Goal: Transaction & Acquisition: Purchase product/service

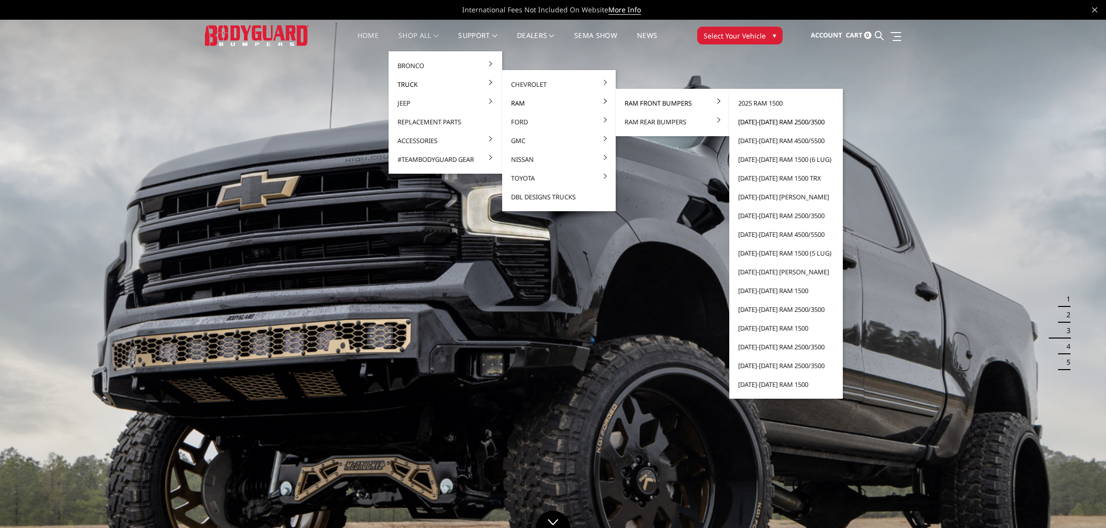
click at [788, 124] on link "[DATE]-[DATE] Ram 2500/3500" at bounding box center [786, 122] width 106 height 19
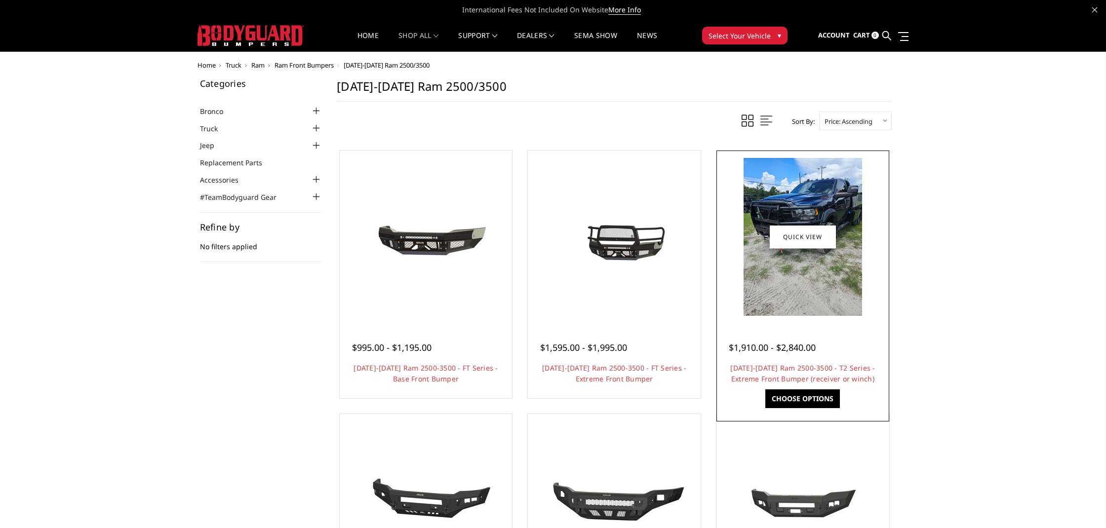
click at [788, 275] on img at bounding box center [803, 237] width 119 height 158
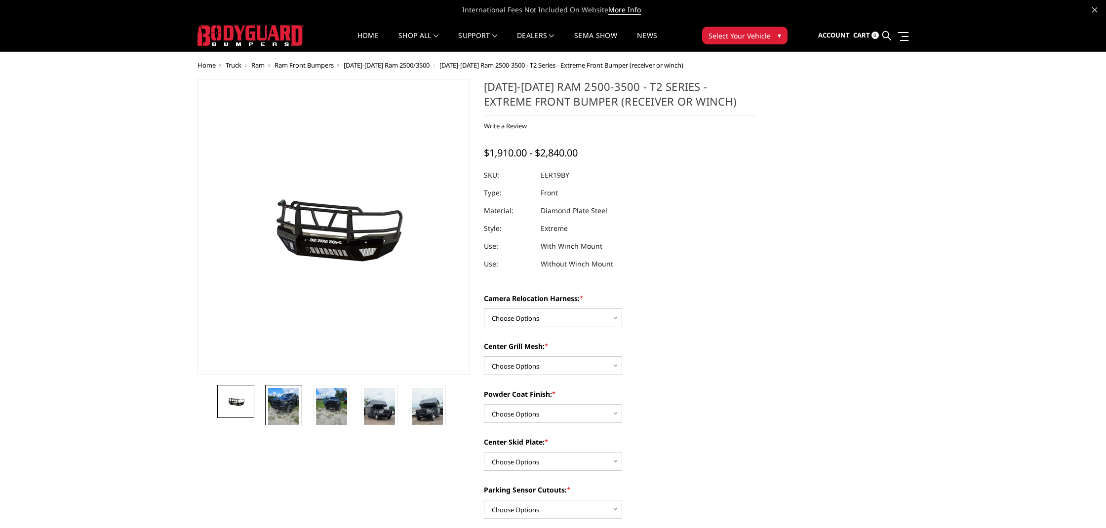
click at [275, 413] on img at bounding box center [283, 408] width 31 height 41
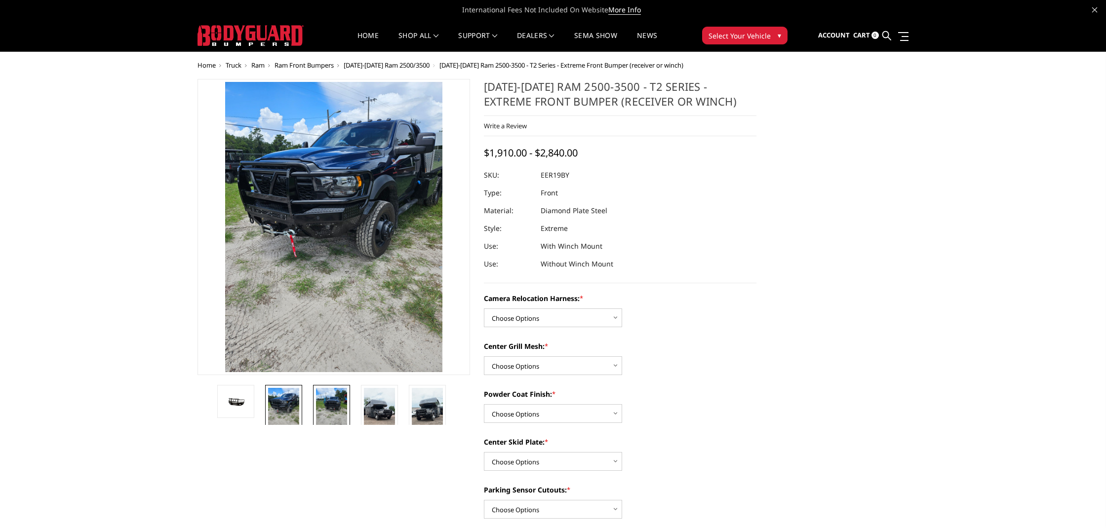
click at [328, 402] on img at bounding box center [331, 408] width 31 height 41
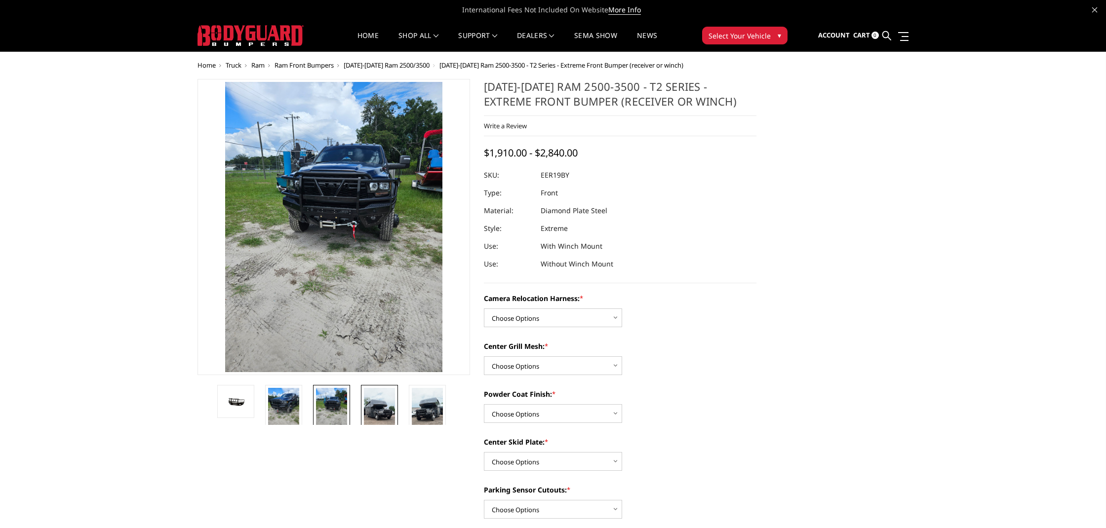
click at [374, 413] on img at bounding box center [379, 415] width 31 height 55
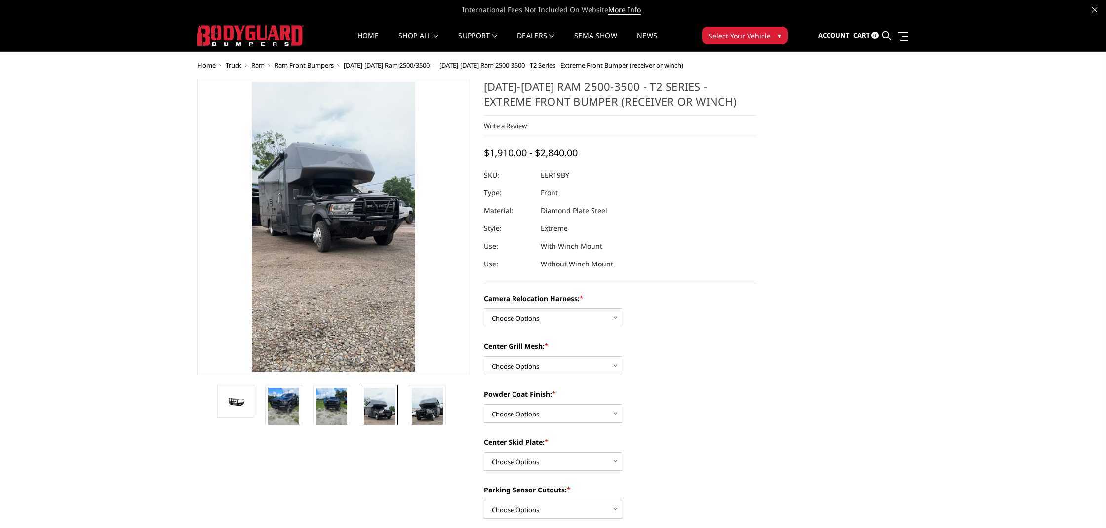
drag, startPoint x: 422, startPoint y: 401, endPoint x: 354, endPoint y: 334, distance: 95.7
click at [422, 401] on img at bounding box center [427, 415] width 31 height 55
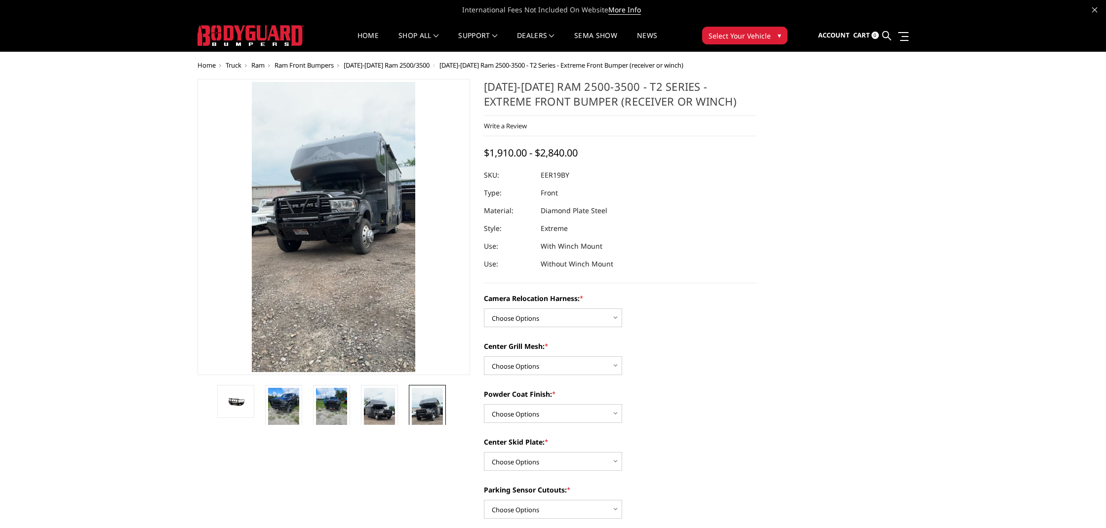
click at [305, 215] on img at bounding box center [343, 241] width 356 height 632
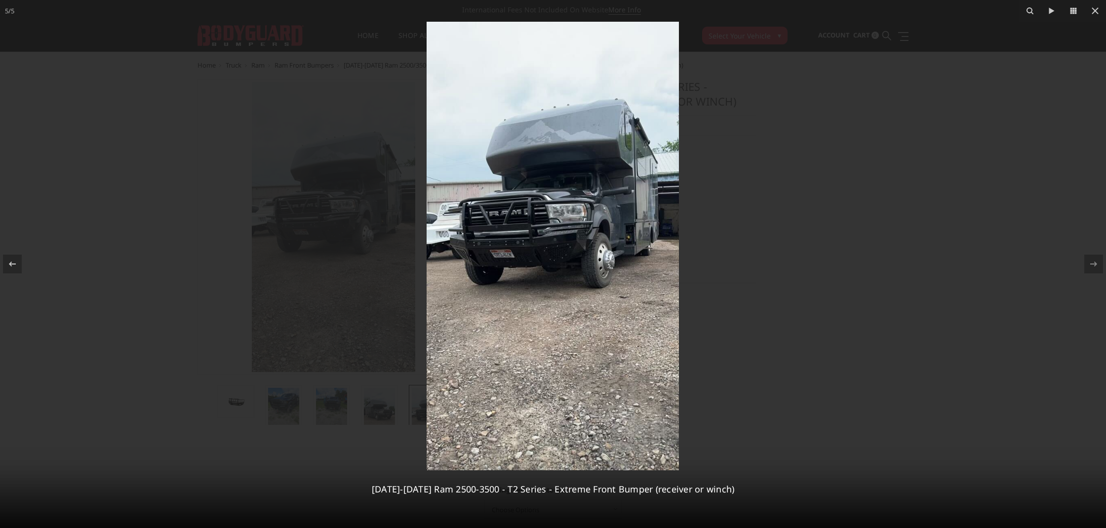
click at [532, 244] on img at bounding box center [553, 246] width 252 height 449
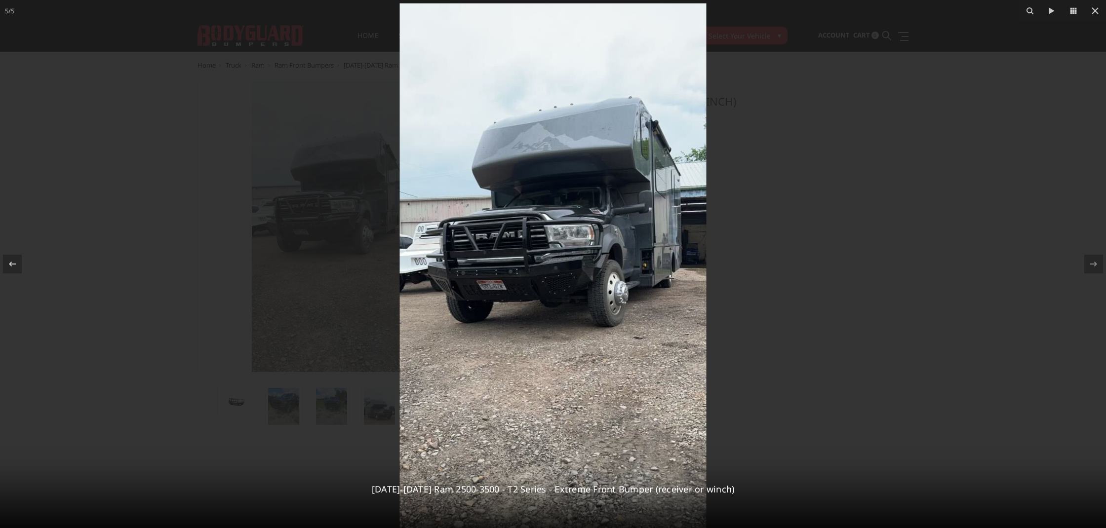
drag, startPoint x: 582, startPoint y: 263, endPoint x: 597, endPoint y: 268, distance: 15.1
click at [597, 268] on img at bounding box center [553, 275] width 307 height 545
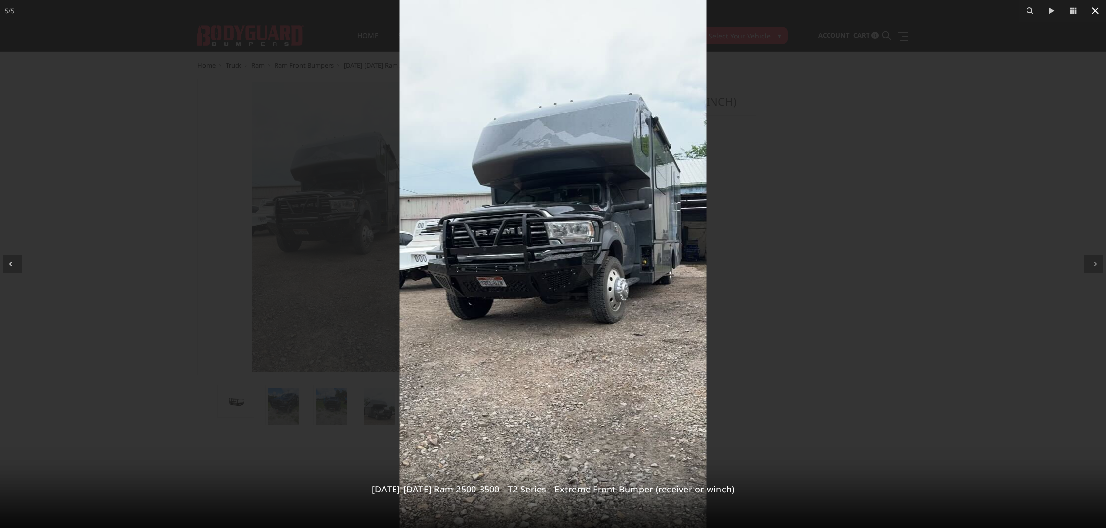
click at [1096, 16] on icon at bounding box center [1095, 11] width 12 height 12
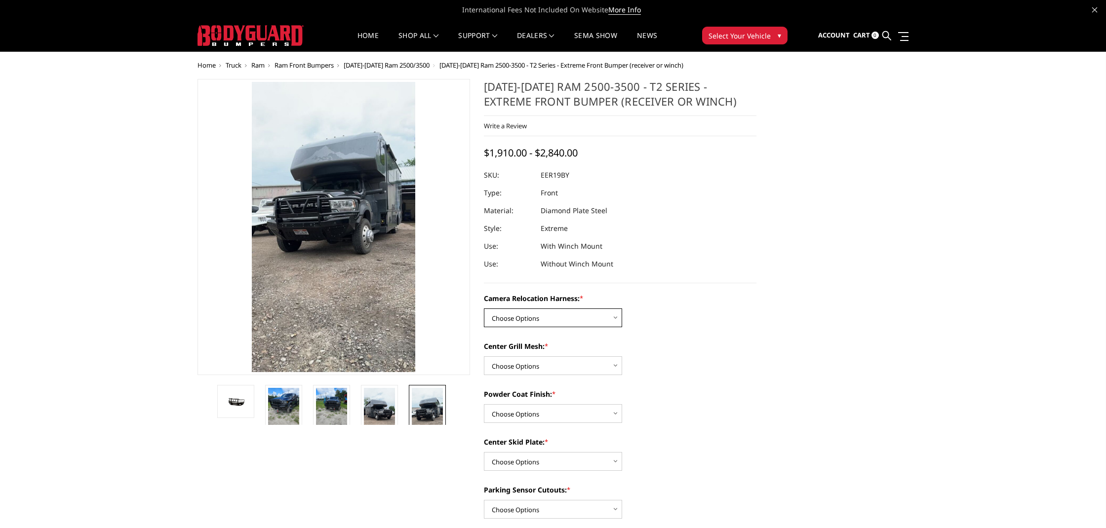
select select "3820"
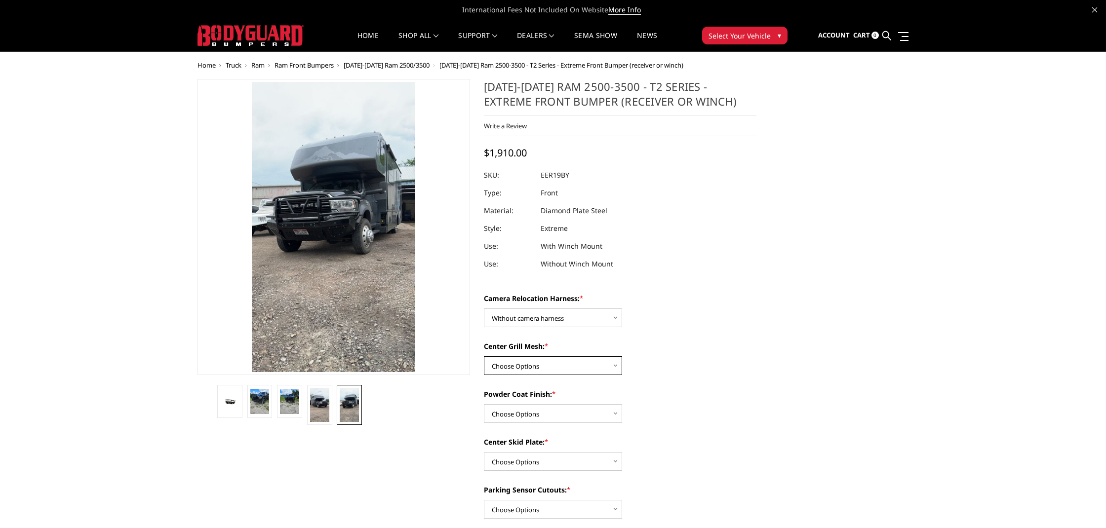
select select "3817"
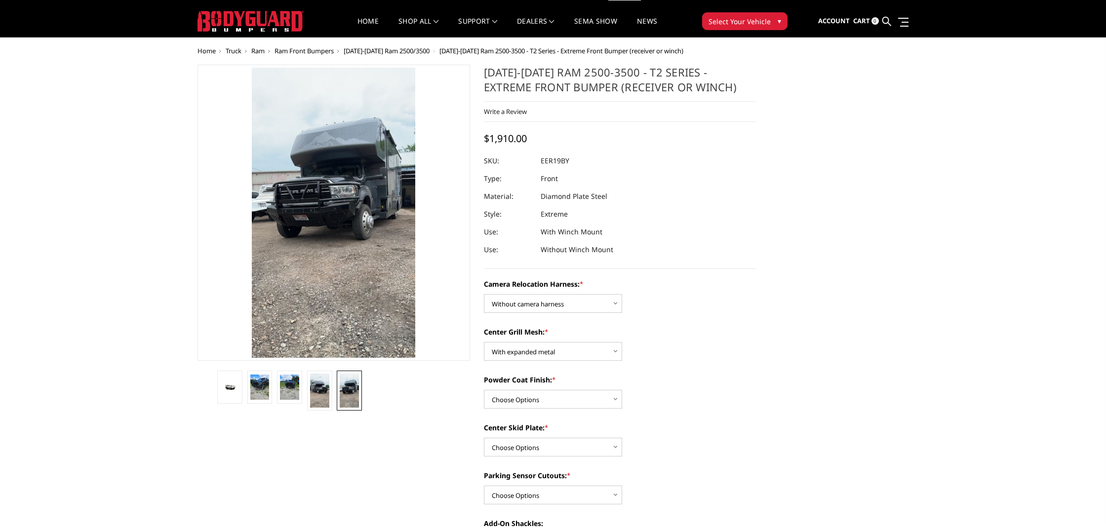
click at [580, 436] on div "Center Skid Plate: * Choose Options Winch Mount Skid Plate Standard Skid Plate …" at bounding box center [620, 440] width 273 height 34
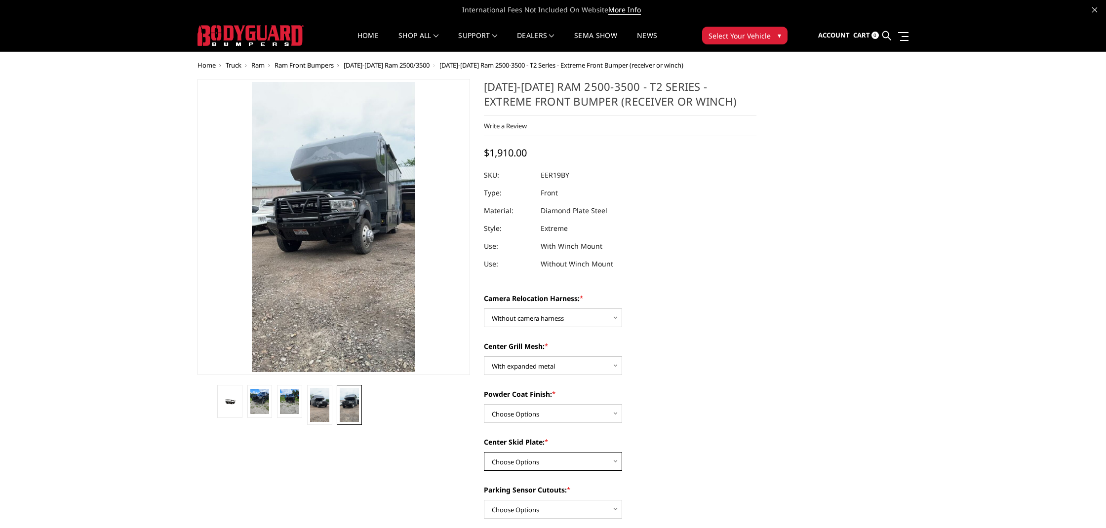
scroll to position [0, 0]
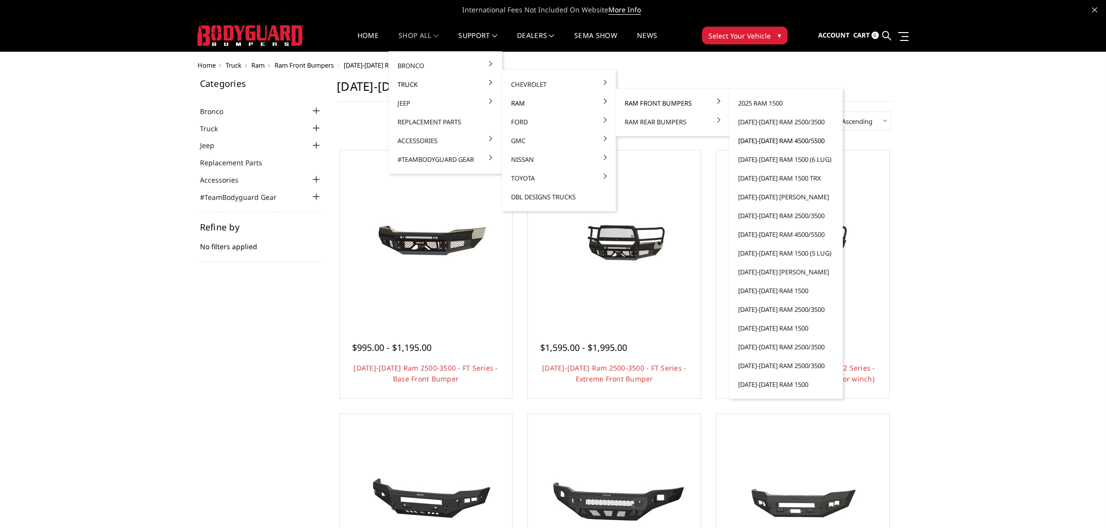
click at [801, 139] on link "[DATE]-[DATE] Ram 4500/5500" at bounding box center [786, 140] width 106 height 19
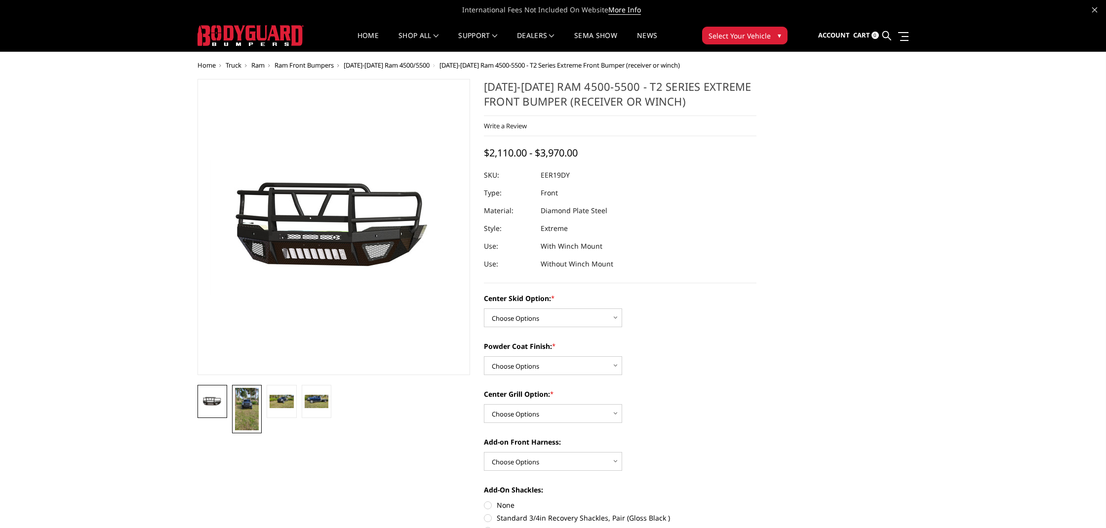
click at [246, 416] on img at bounding box center [247, 409] width 24 height 42
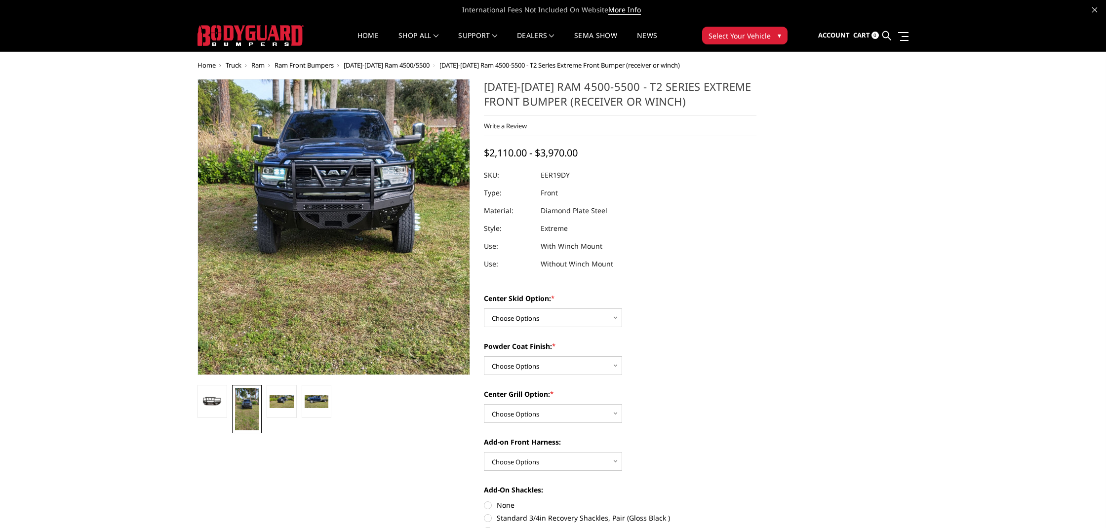
click at [335, 203] on img at bounding box center [335, 252] width 356 height 632
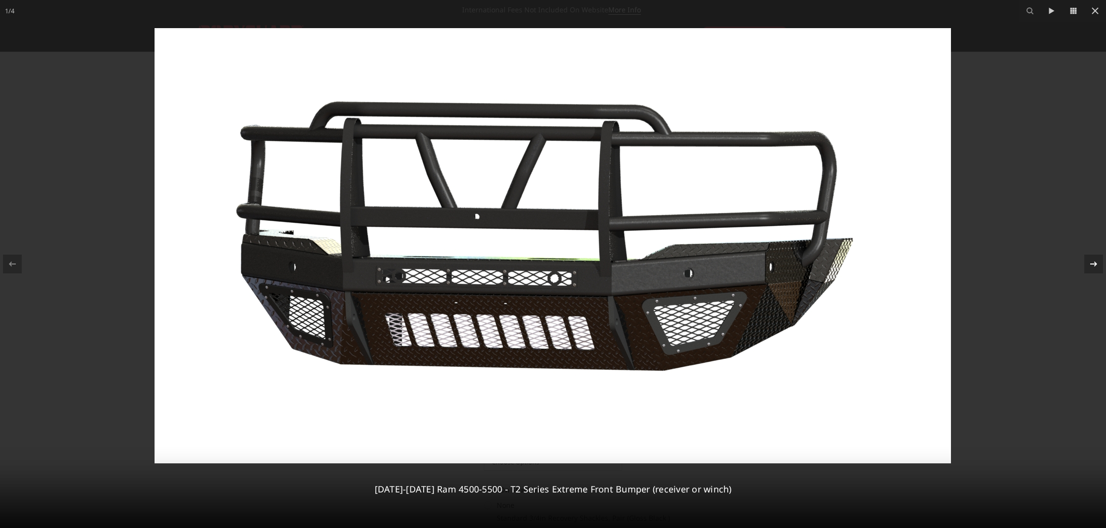
click at [1098, 264] on icon at bounding box center [1094, 264] width 12 height 12
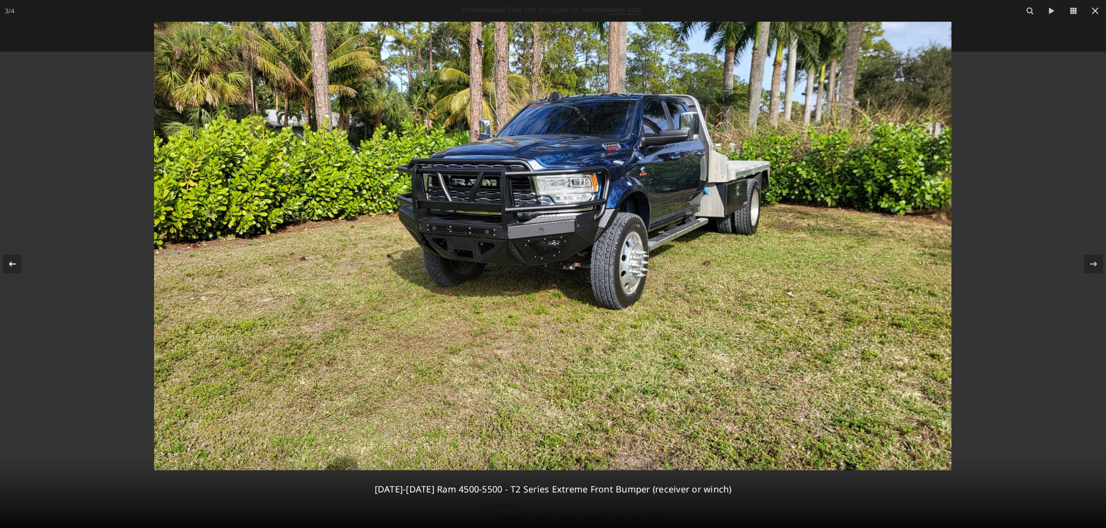
click at [13, 265] on icon at bounding box center [12, 264] width 12 height 12
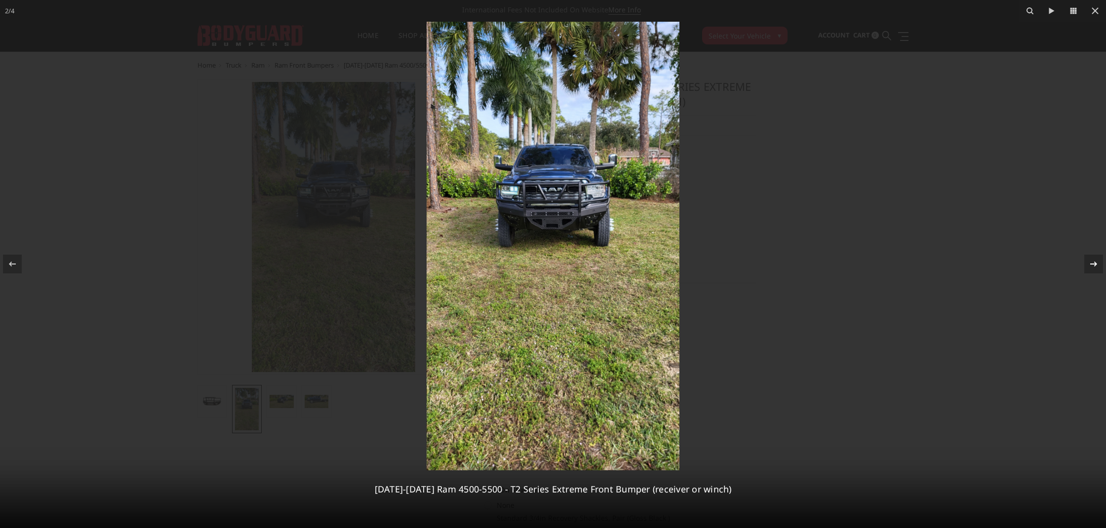
click at [1091, 261] on icon at bounding box center [1094, 264] width 12 height 12
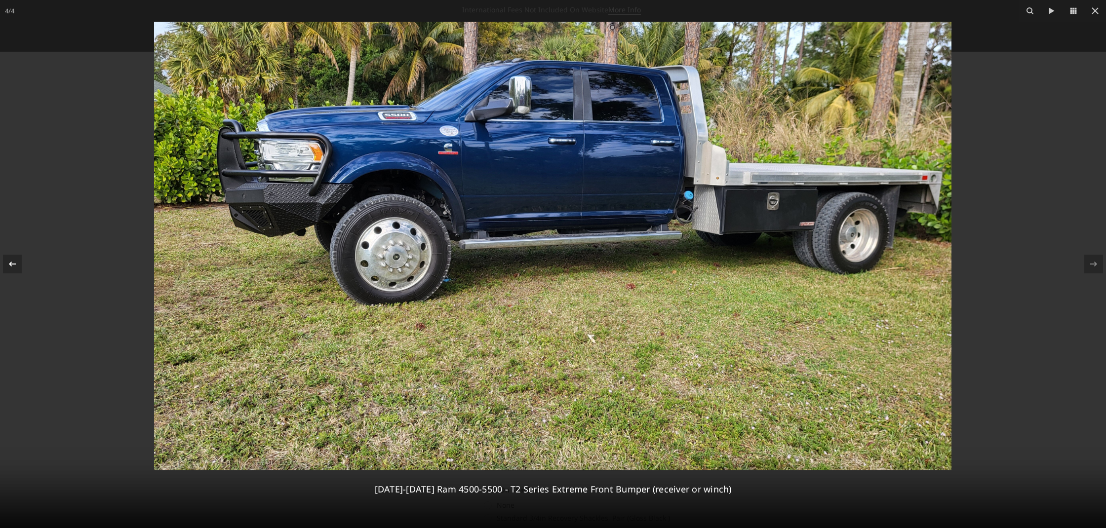
click at [8, 263] on icon at bounding box center [12, 264] width 12 height 12
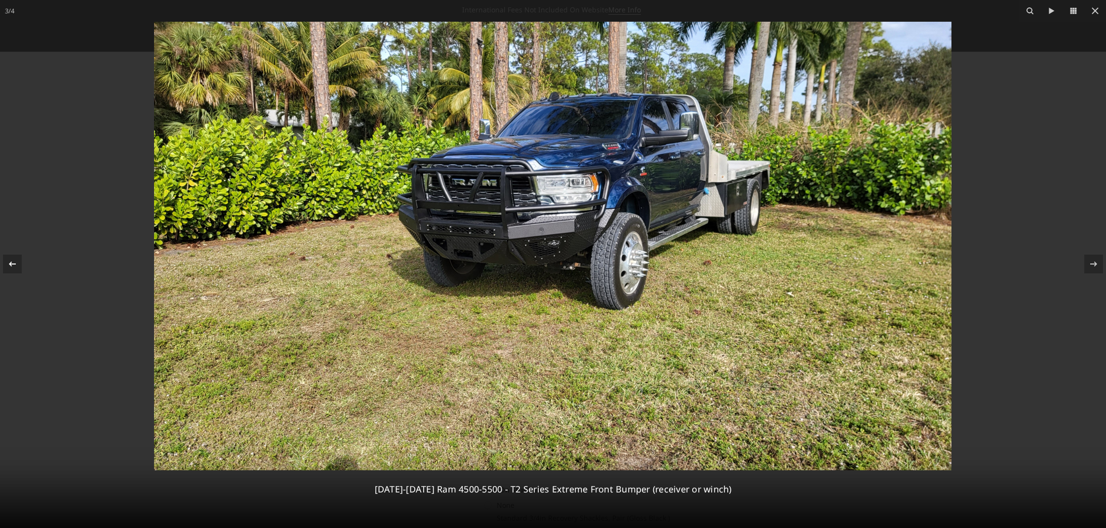
click at [9, 263] on icon at bounding box center [12, 264] width 12 height 12
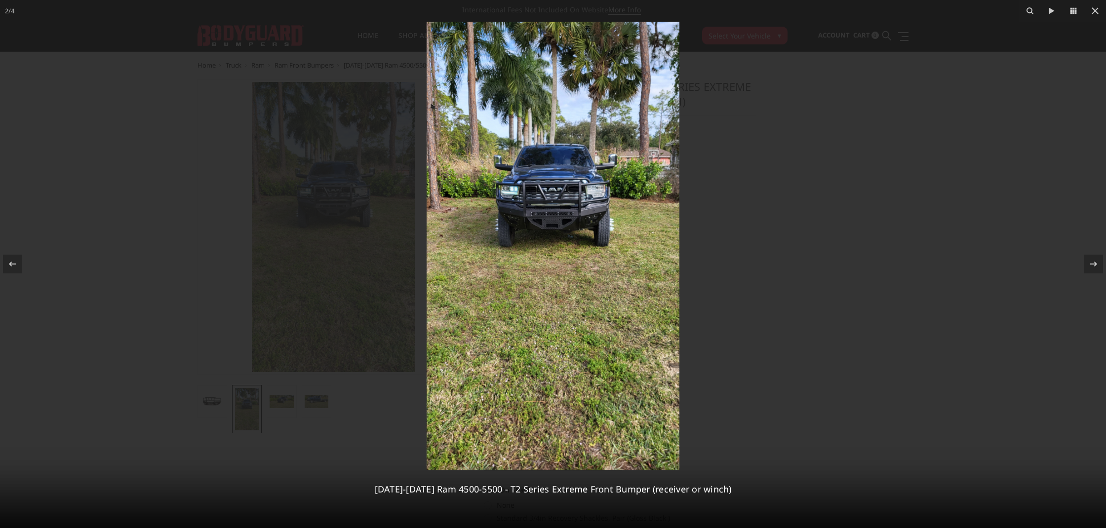
click at [557, 207] on img at bounding box center [553, 246] width 253 height 449
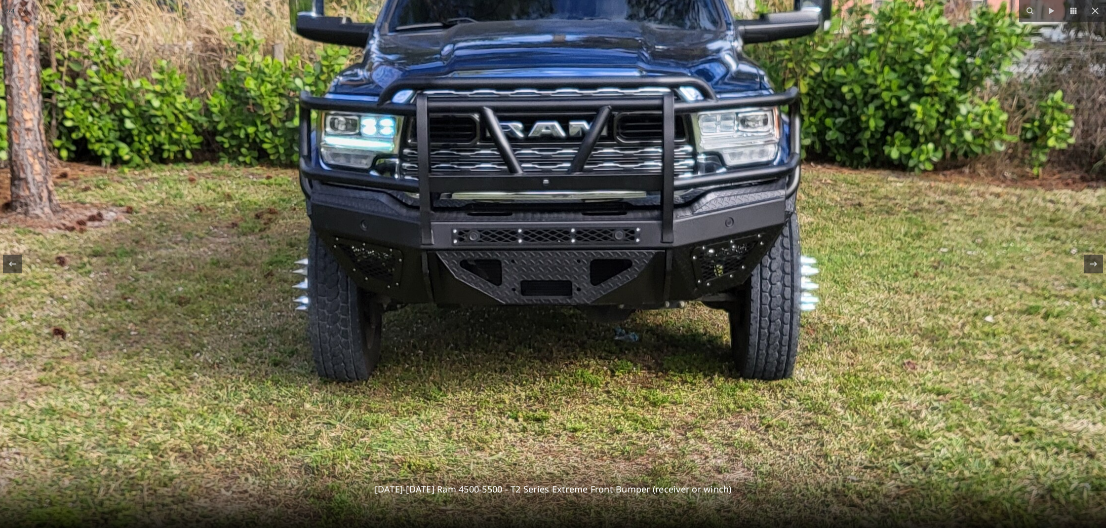
drag, startPoint x: 1092, startPoint y: 13, endPoint x: 1008, endPoint y: 60, distance: 95.7
click at [1092, 13] on icon at bounding box center [1095, 11] width 12 height 12
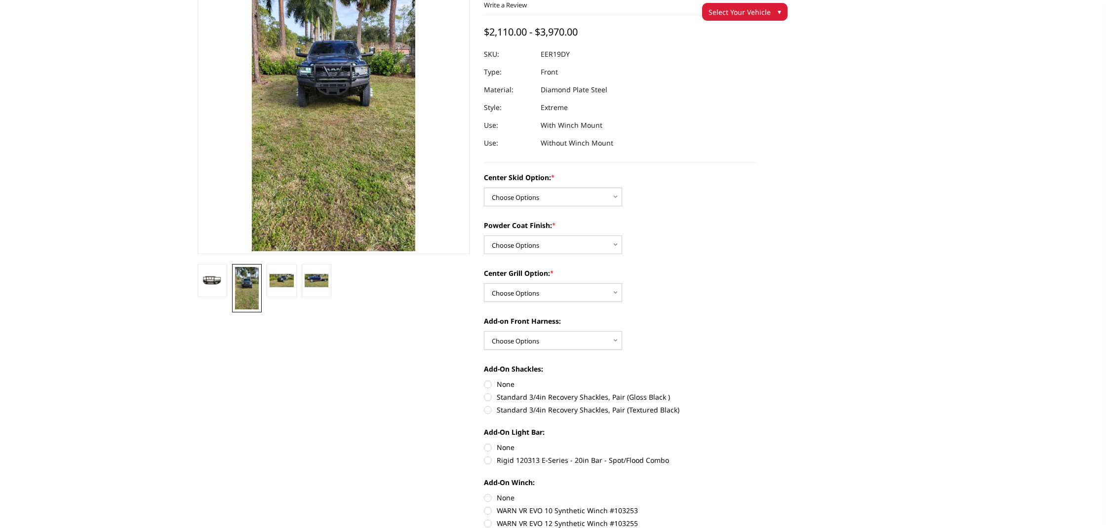
scroll to position [98, 0]
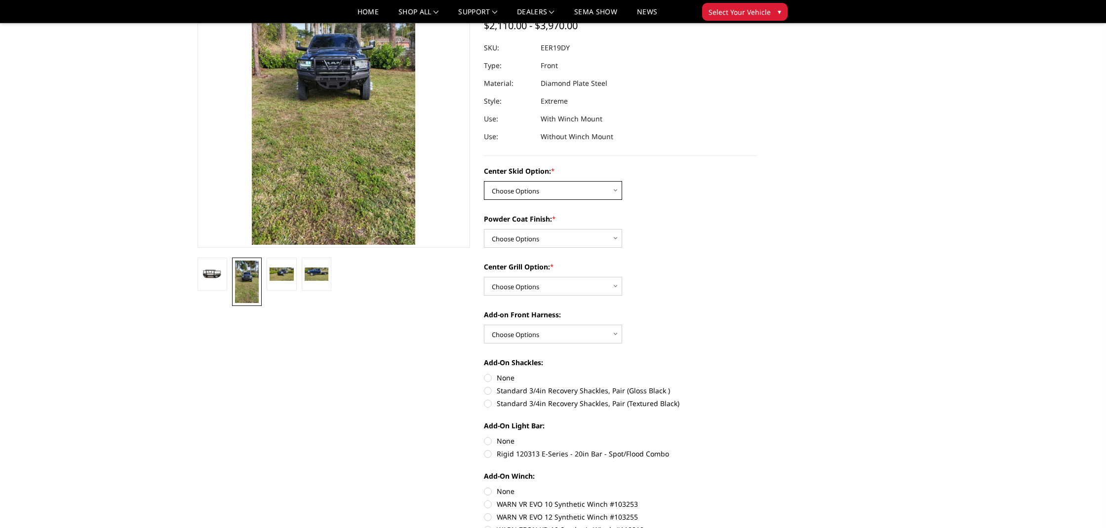
select select "624"
select select "667"
select select "1080"
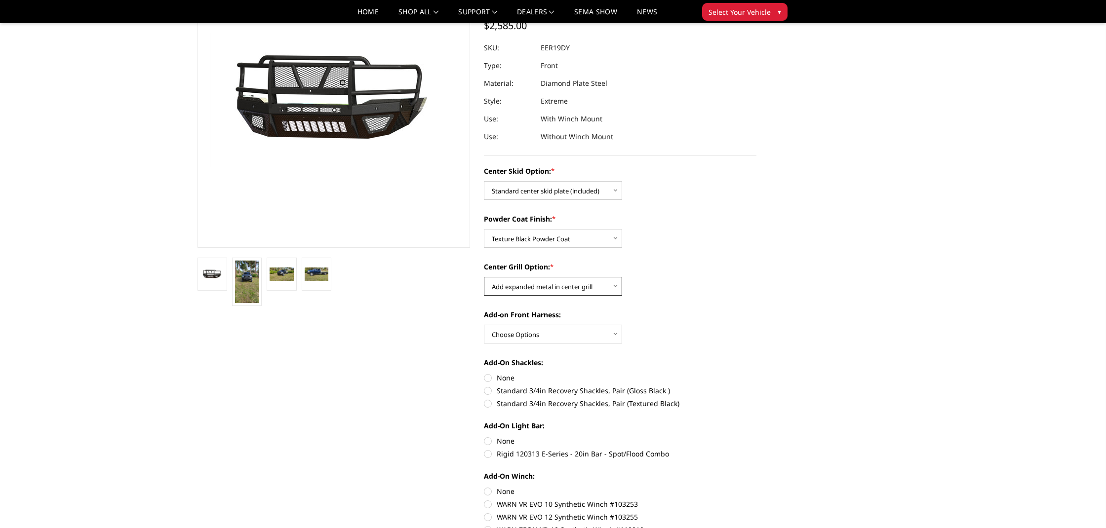
scroll to position [104, 0]
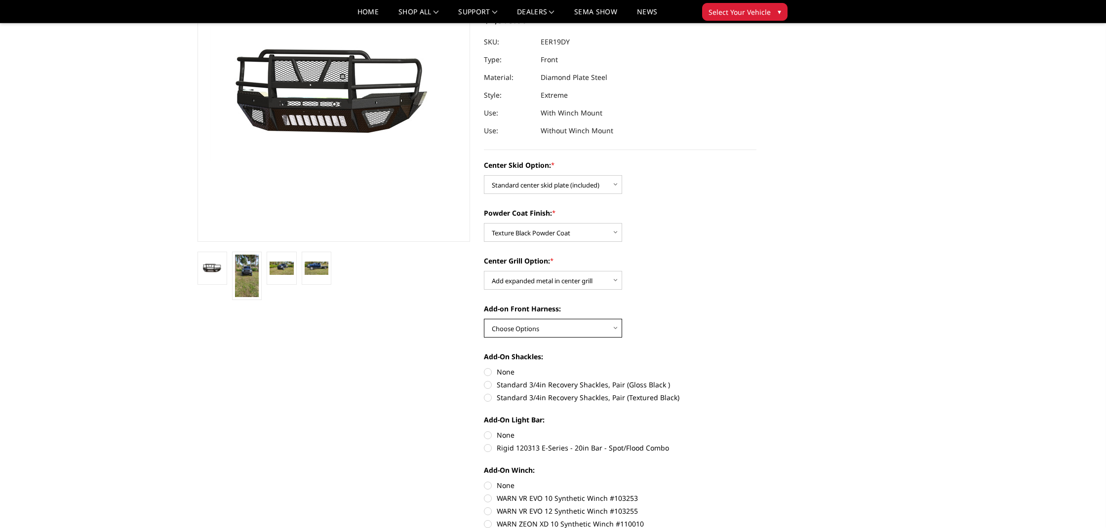
select select "1696"
click at [506, 397] on label "Standard 3/4in Recovery Shackles, Pair (Textured Black)" at bounding box center [620, 398] width 273 height 10
click at [757, 380] on input "Standard 3/4in Recovery Shackles, Pair (Textured Black)" at bounding box center [757, 380] width 0 height 0
radio input "true"
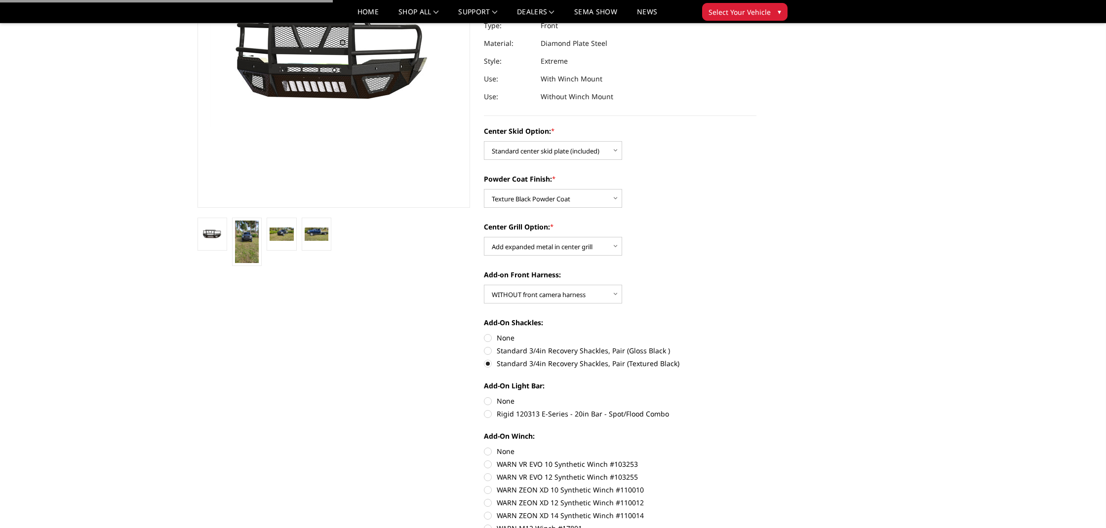
scroll to position [162, 0]
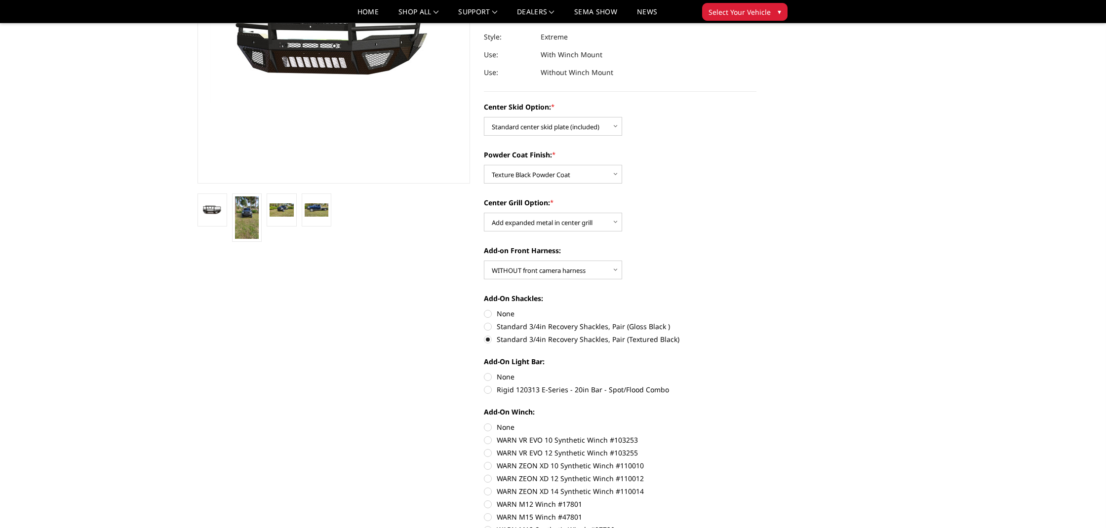
click at [502, 378] on label "None" at bounding box center [620, 377] width 273 height 10
click at [484, 372] on input "None" at bounding box center [484, 372] width 0 height 0
radio input "true"
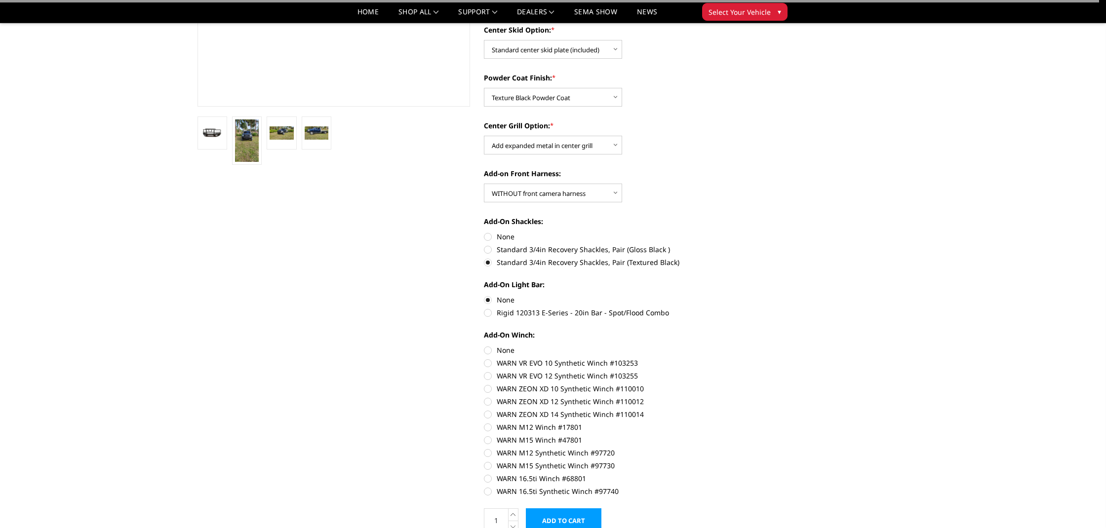
scroll to position [259, 0]
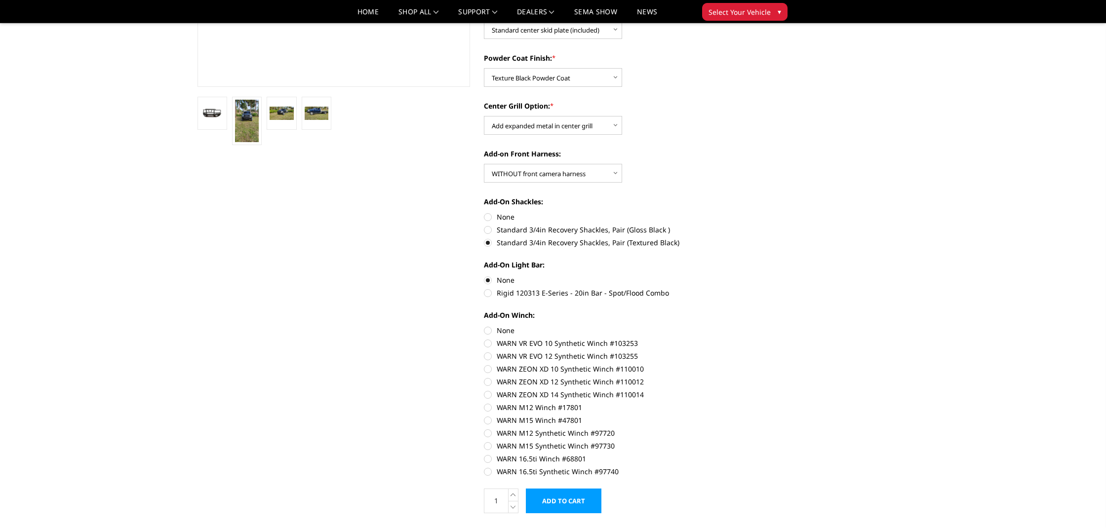
click at [502, 325] on label "None" at bounding box center [620, 330] width 273 height 10
click at [484, 325] on input "None" at bounding box center [484, 325] width 0 height 0
radio input "true"
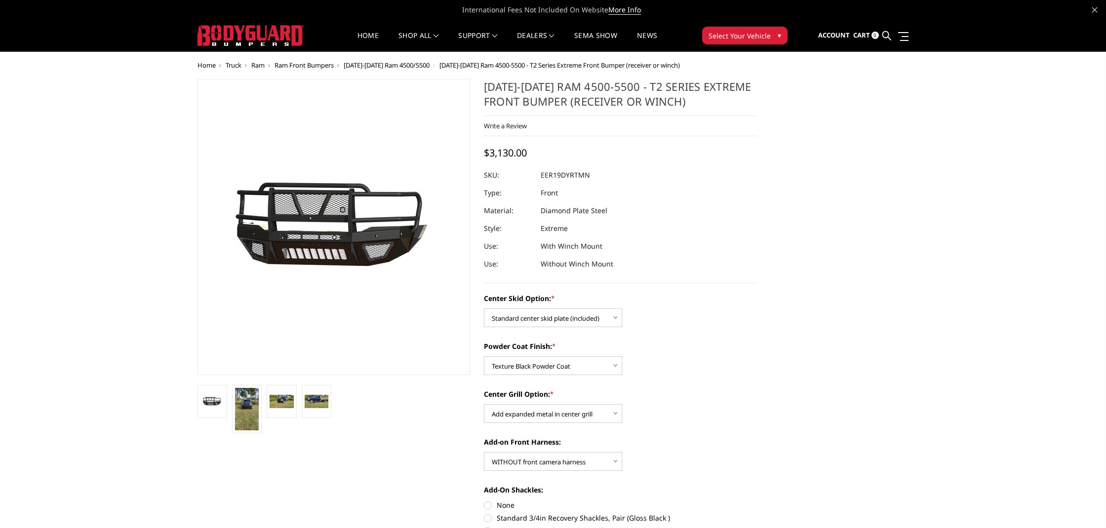
scroll to position [0, 0]
